Goal: Transaction & Acquisition: Download file/media

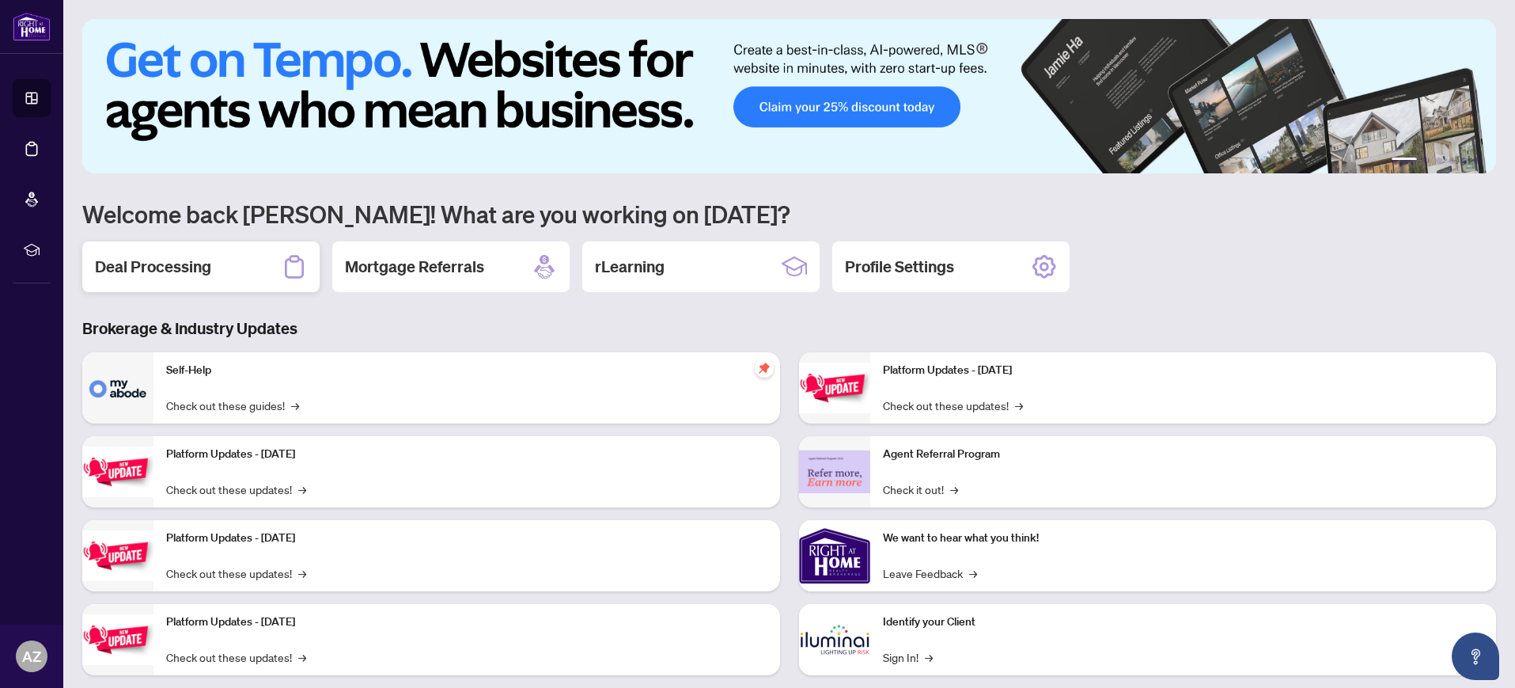
click at [169, 267] on h2 "Deal Processing" at bounding box center [153, 267] width 116 height 22
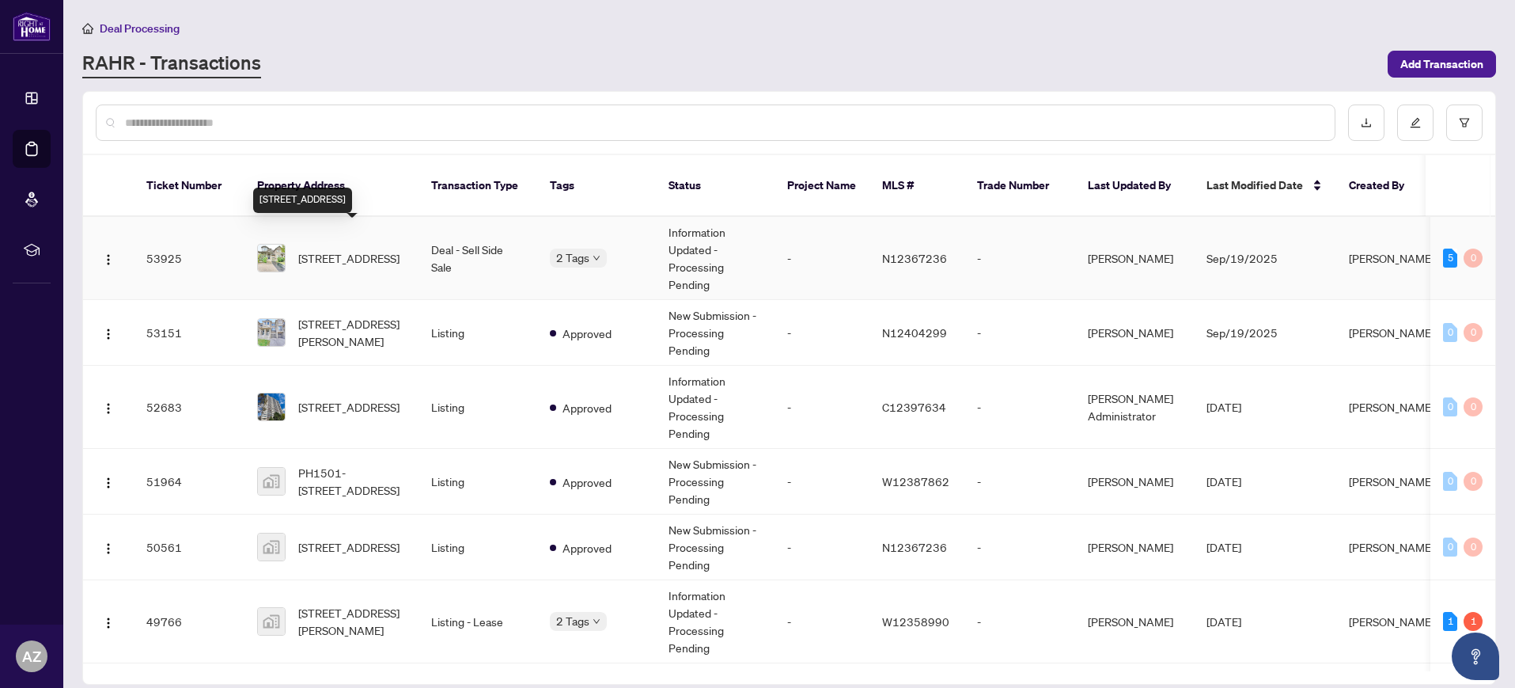
click at [328, 249] on span "[STREET_ADDRESS]" at bounding box center [348, 257] width 101 height 17
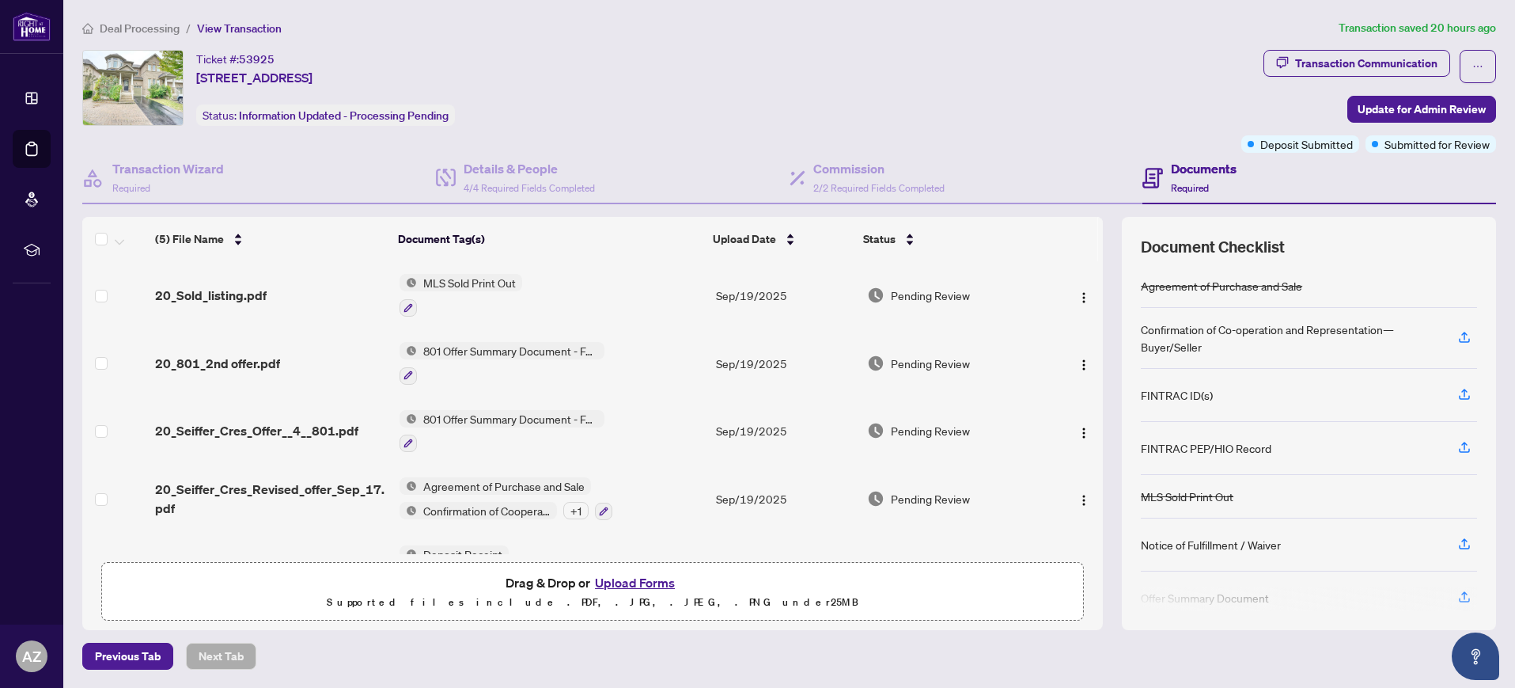
click at [763, 119] on div "Ticket #: 53925 [STREET_ADDRESS] Status: Information Updated - Processing Pendi…" at bounding box center [658, 88] width 1153 height 76
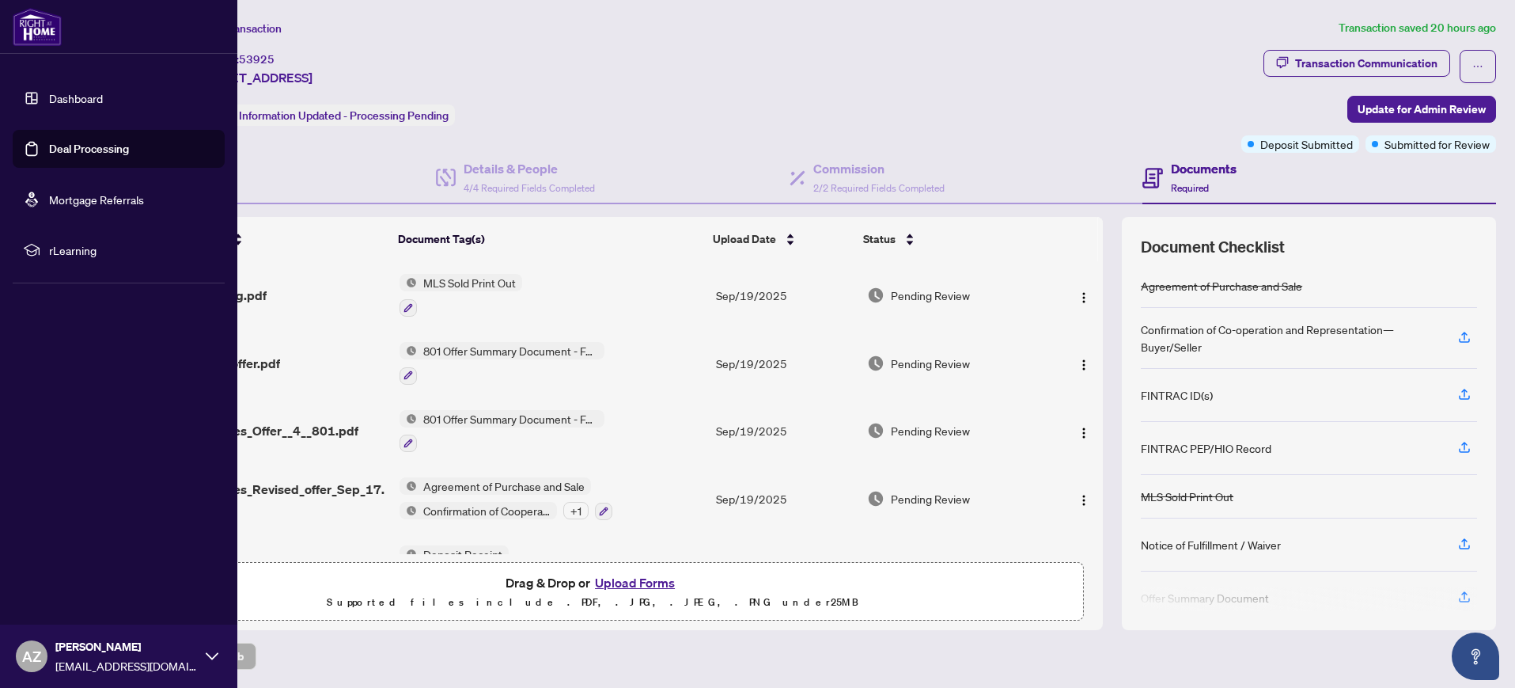
click at [82, 100] on link "Dashboard" at bounding box center [76, 98] width 54 height 14
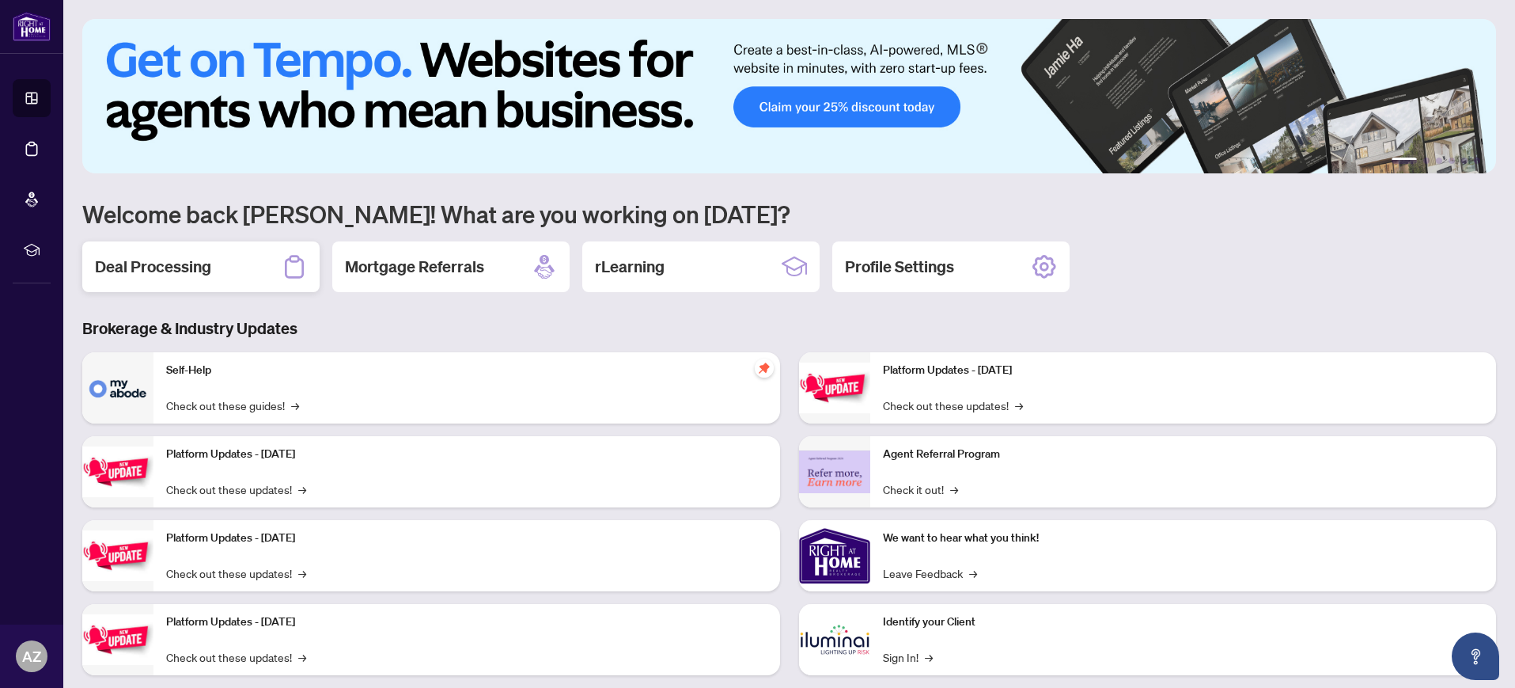
click at [199, 269] on h2 "Deal Processing" at bounding box center [153, 267] width 116 height 22
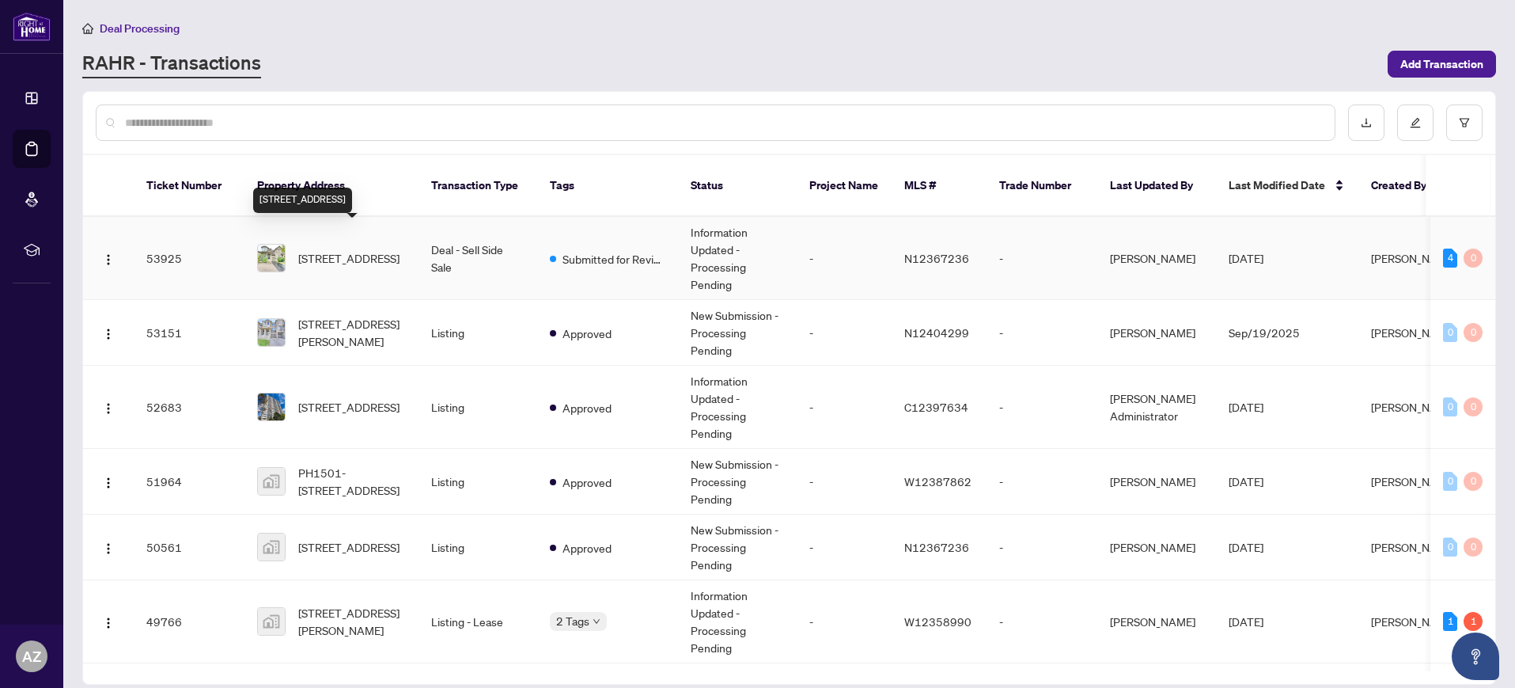
click at [325, 249] on span "[STREET_ADDRESS]" at bounding box center [348, 257] width 101 height 17
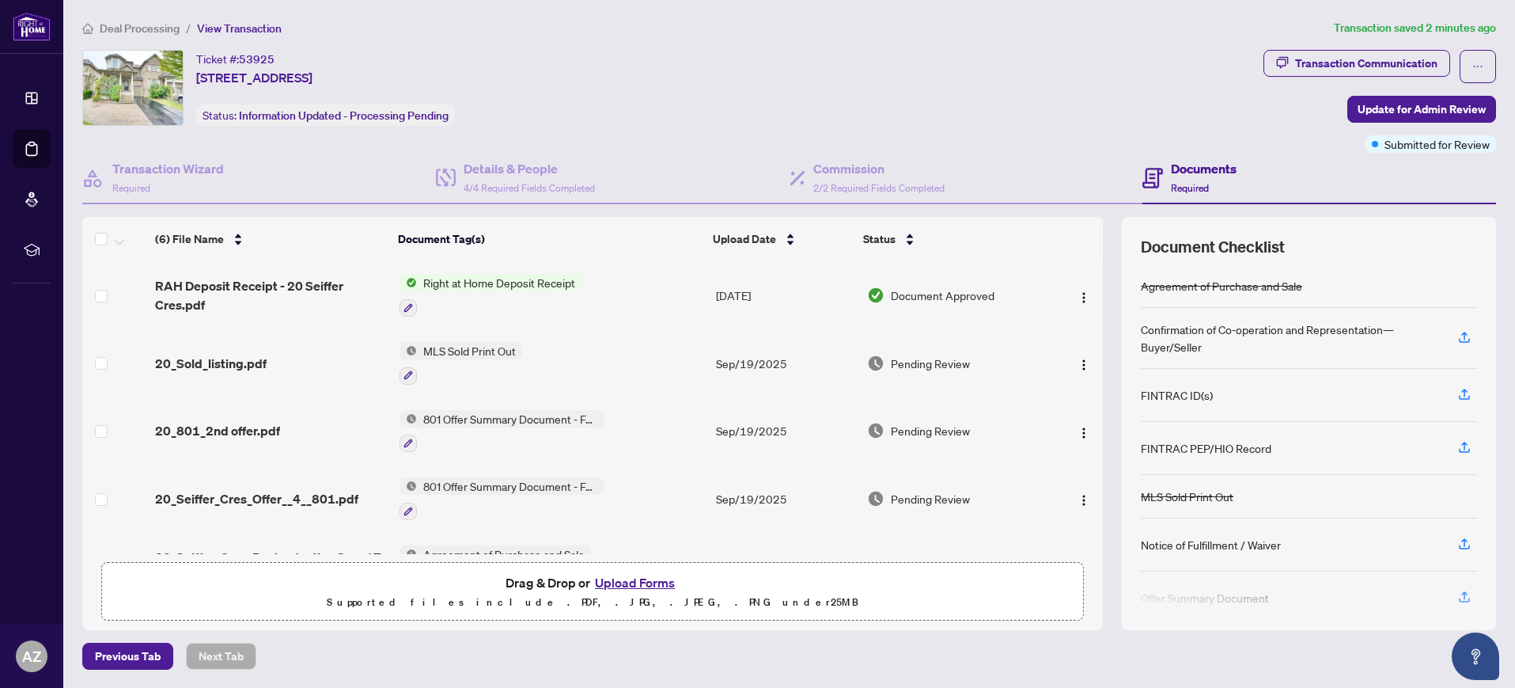
click at [494, 283] on span "Right at Home Deposit Receipt" at bounding box center [499, 282] width 165 height 17
click at [1081, 296] on img "button" at bounding box center [1084, 297] width 13 height 13
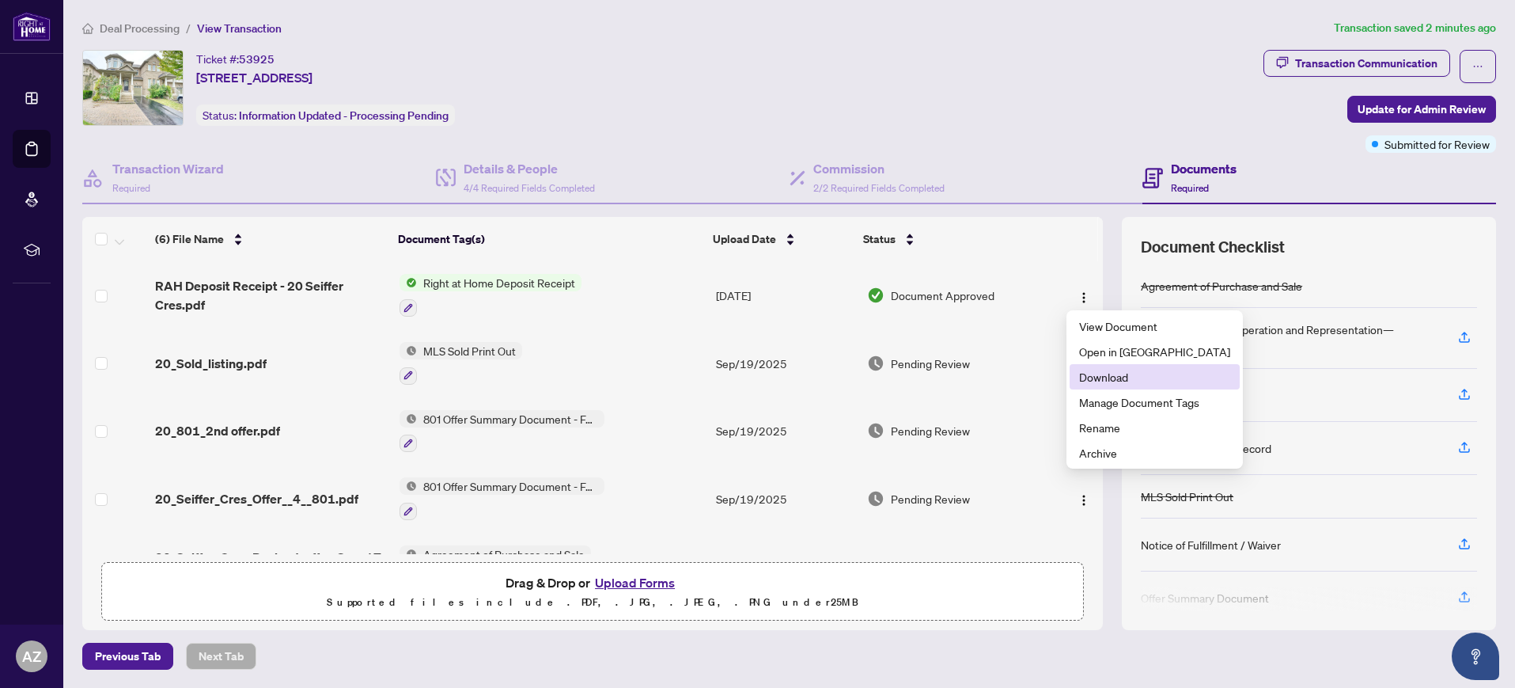
click at [1089, 377] on span "Download" at bounding box center [1154, 376] width 151 height 17
